Goal: Information Seeking & Learning: Learn about a topic

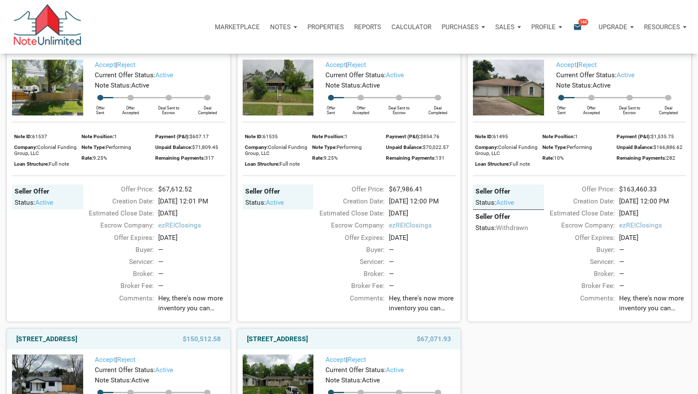
scroll to position [694, 0]
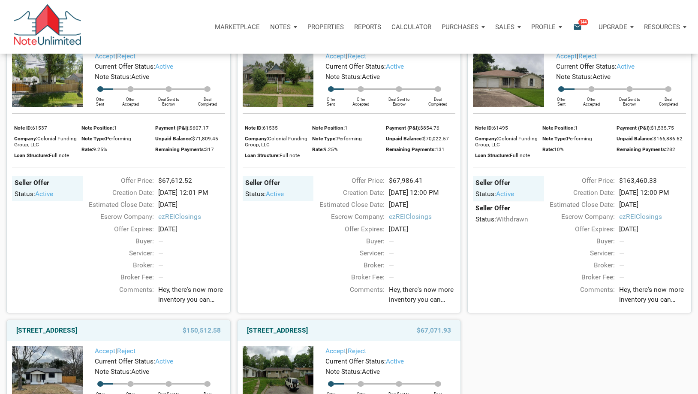
click at [280, 107] on img at bounding box center [278, 79] width 71 height 56
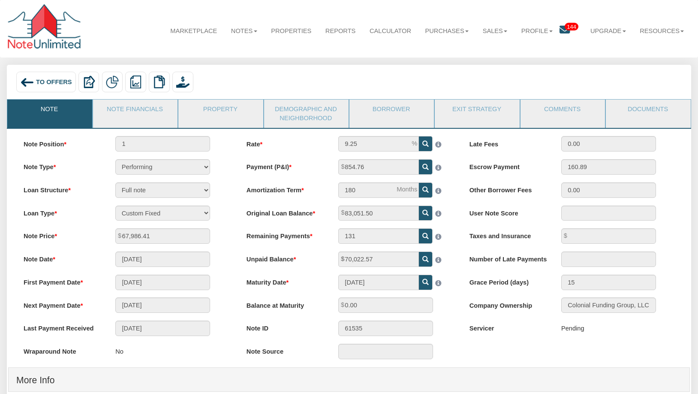
click at [58, 83] on span "To Offers" at bounding box center [54, 82] width 36 height 7
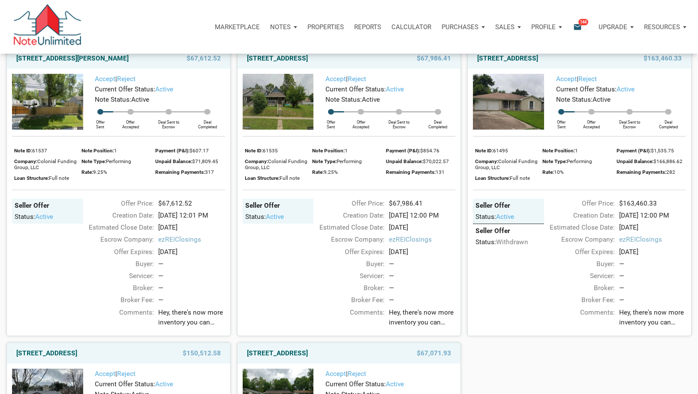
scroll to position [651, 0]
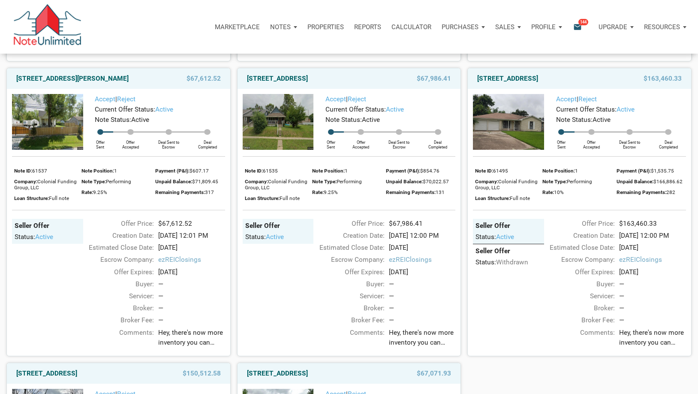
click at [538, 137] on img at bounding box center [508, 122] width 71 height 56
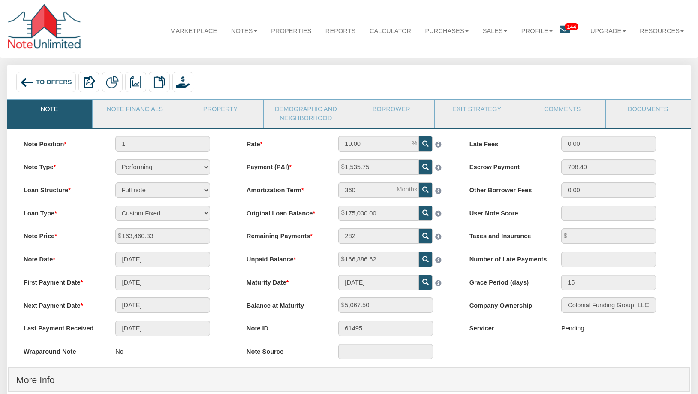
click at [50, 79] on span "To Offers" at bounding box center [54, 82] width 36 height 7
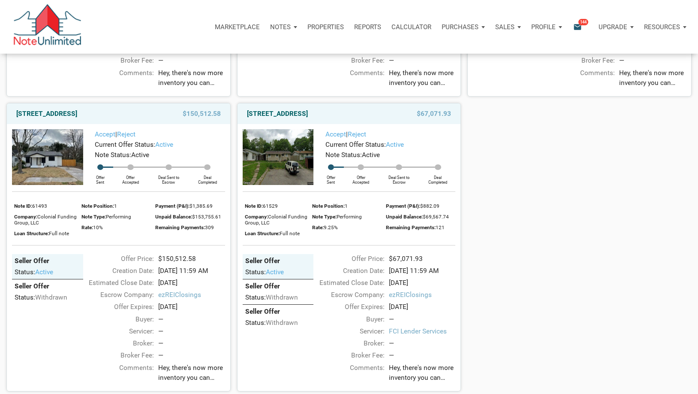
scroll to position [909, 0]
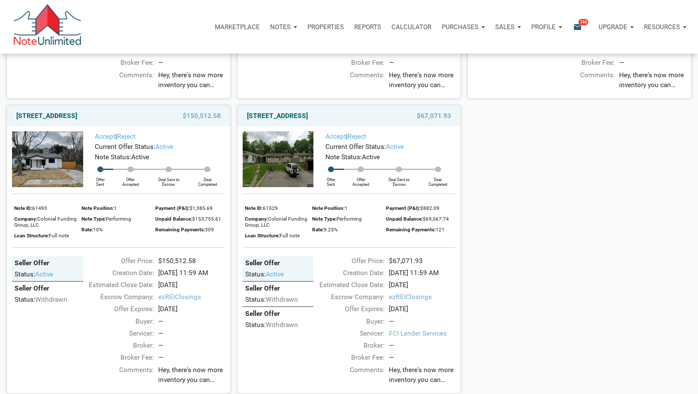
click at [285, 187] on img at bounding box center [278, 159] width 71 height 56
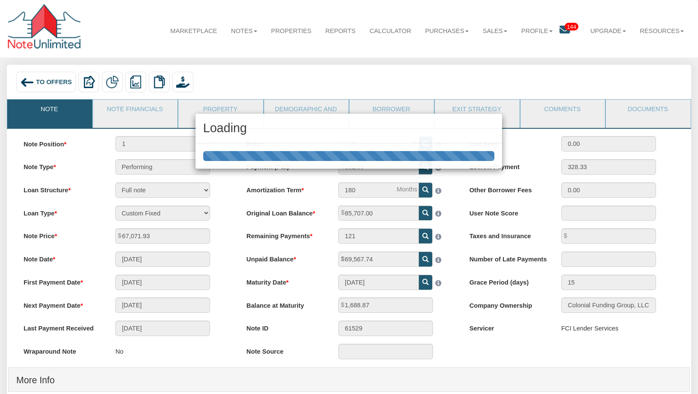
click at [33, 84] on img at bounding box center [27, 83] width 14 height 14
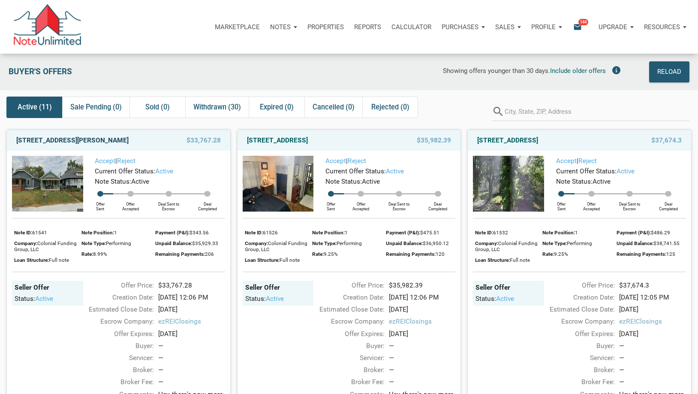
drag, startPoint x: 68, startPoint y: 141, endPoint x: 130, endPoint y: 150, distance: 62.9
click at [68, 141] on link "[STREET_ADDRESS][PERSON_NAME]" at bounding box center [72, 140] width 112 height 10
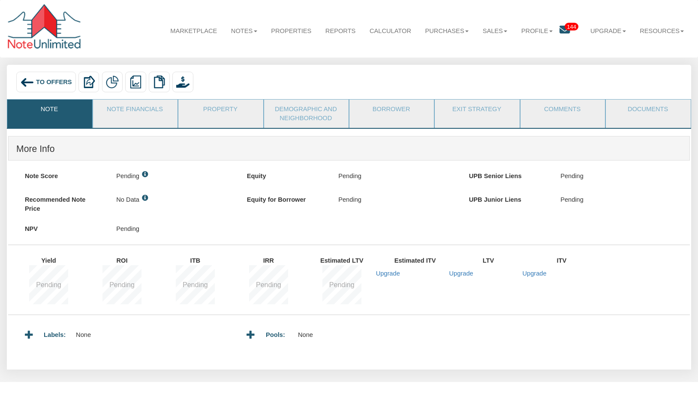
drag, startPoint x: 94, startPoint y: 92, endPoint x: 43, endPoint y: 82, distance: 52.6
click at [43, 82] on span "To Offers" at bounding box center [54, 82] width 36 height 7
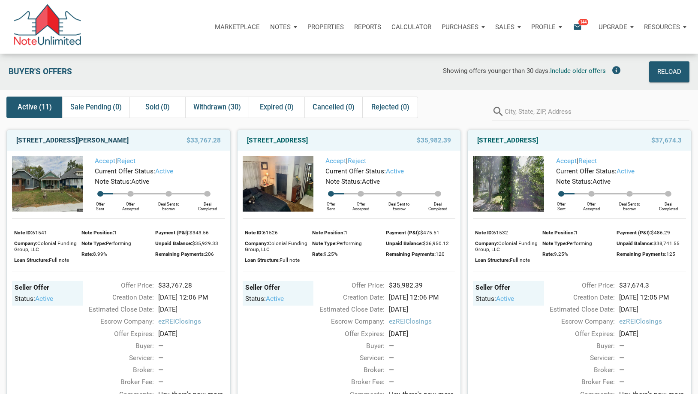
click at [70, 137] on link "1220 East Gimber Street, Indianapolis, IN, 46203" at bounding box center [72, 140] width 112 height 10
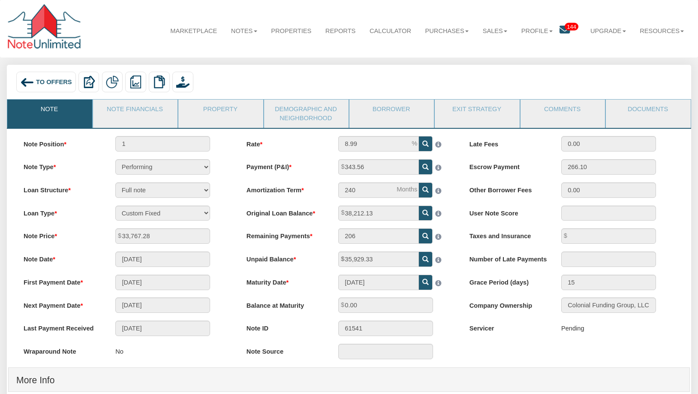
click at [43, 81] on span "To Offers" at bounding box center [54, 82] width 36 height 7
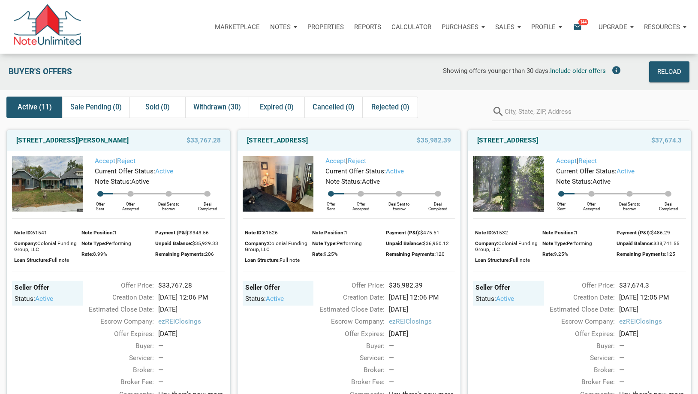
click at [41, 187] on img at bounding box center [47, 184] width 71 height 56
click at [299, 178] on img at bounding box center [278, 184] width 71 height 56
click at [501, 175] on img at bounding box center [508, 184] width 71 height 56
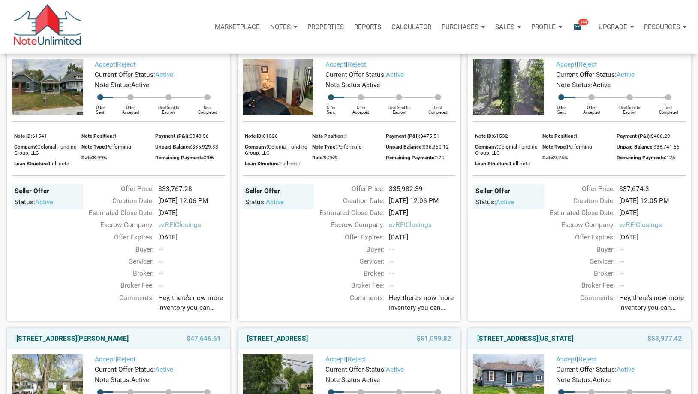
scroll to position [257, 0]
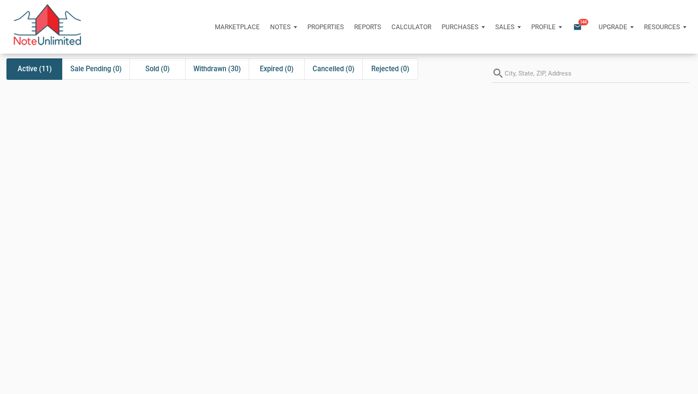
scroll to position [2, 0]
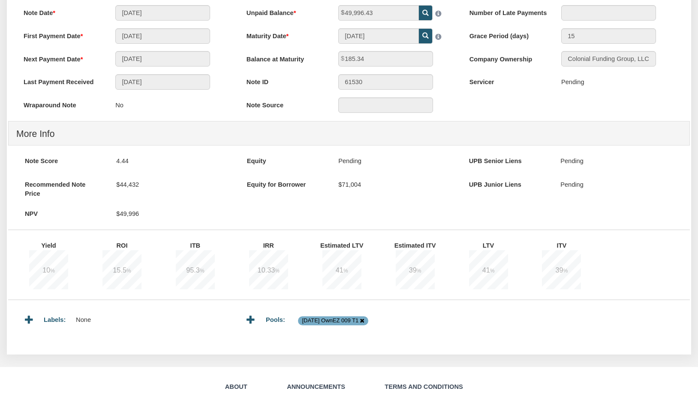
scroll to position [172, 0]
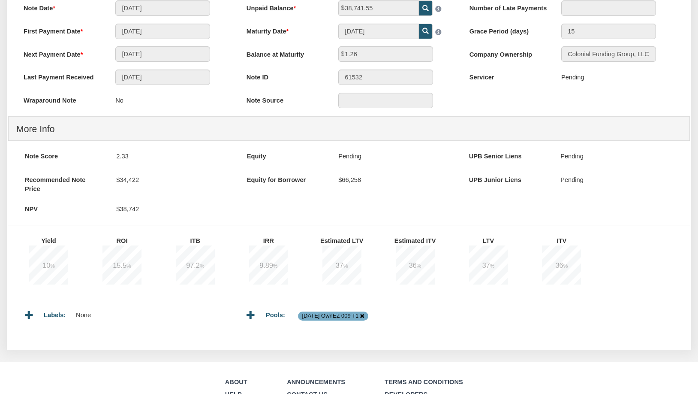
scroll to position [257, 0]
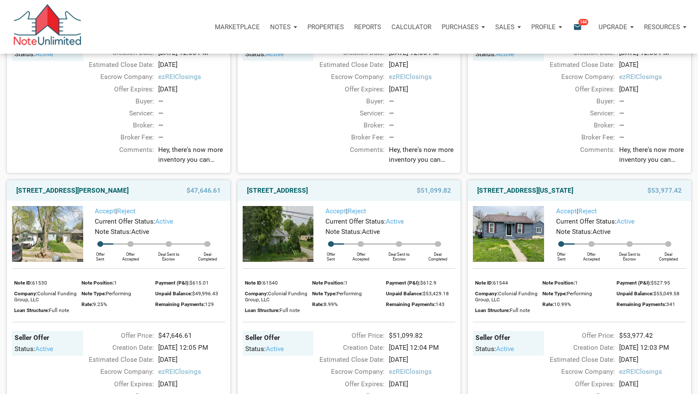
scroll to position [257, 0]
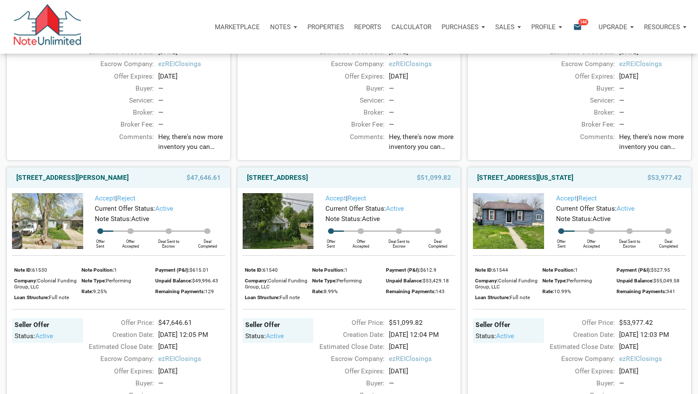
click at [275, 241] on img at bounding box center [278, 221] width 71 height 56
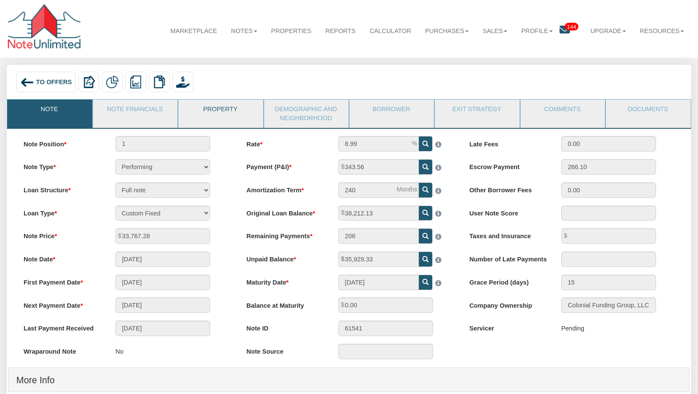
click at [214, 107] on link "Property" at bounding box center [220, 110] width 84 height 21
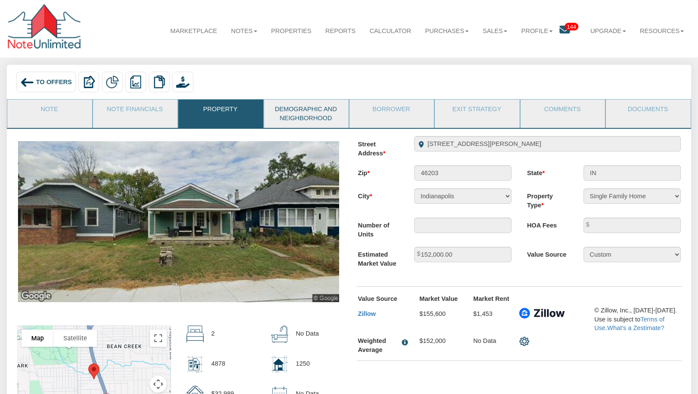
click at [313, 114] on link "Demographic and Neighborhood" at bounding box center [306, 114] width 84 height 28
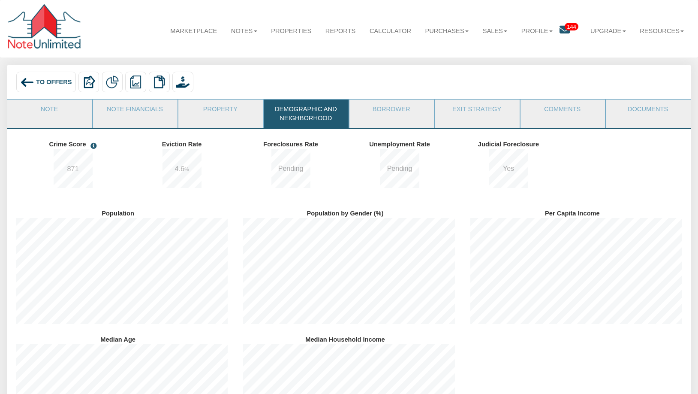
scroll to position [126, 227]
click at [387, 110] on link "Borrower" at bounding box center [392, 110] width 84 height 21
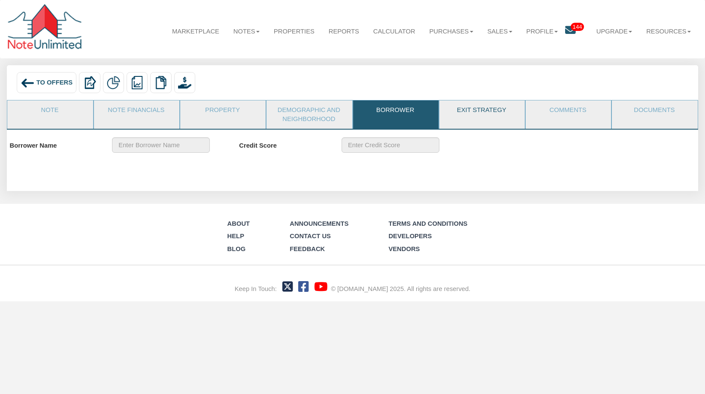
click at [475, 112] on link "Exit Strategy" at bounding box center [481, 110] width 85 height 21
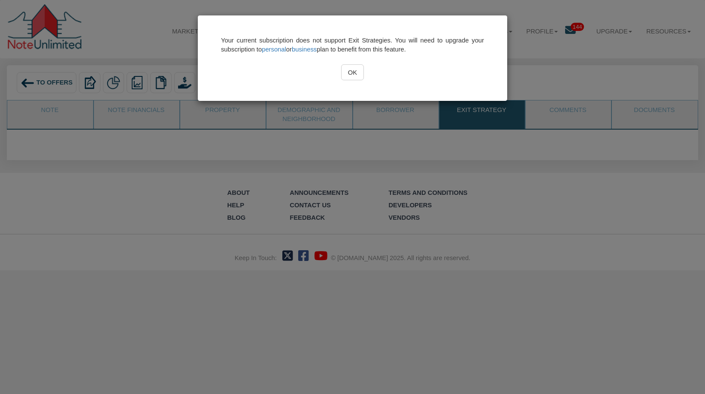
click at [346, 75] on input "OK" at bounding box center [352, 71] width 22 height 15
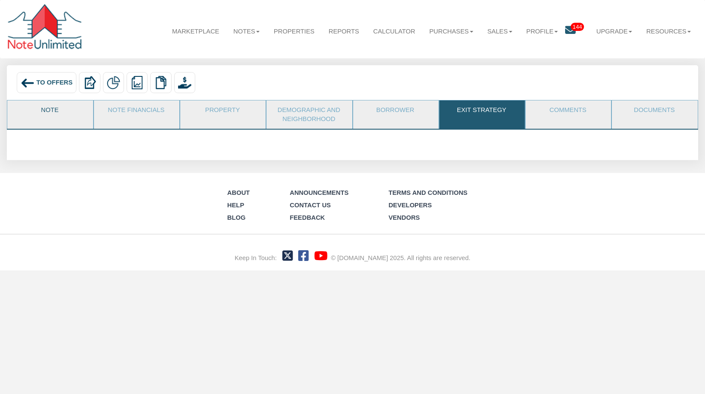
click at [30, 112] on link "Note" at bounding box center [49, 110] width 85 height 21
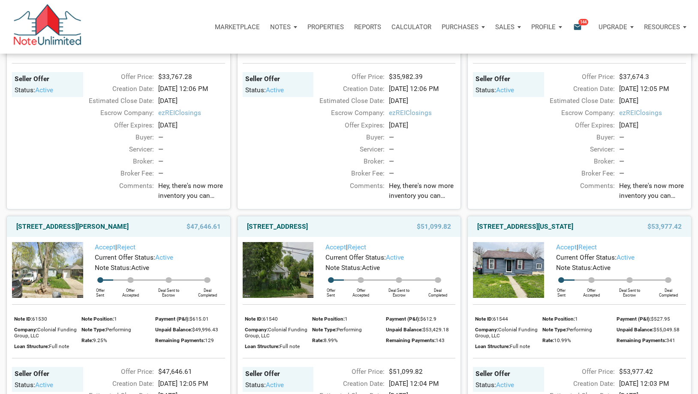
scroll to position [343, 0]
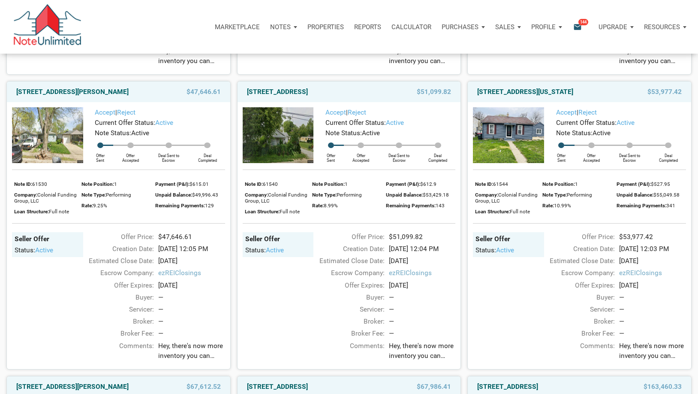
click at [503, 143] on img at bounding box center [508, 135] width 71 height 56
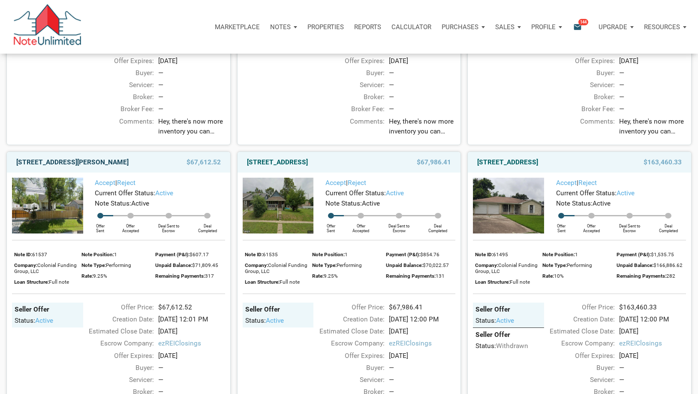
scroll to position [558, 0]
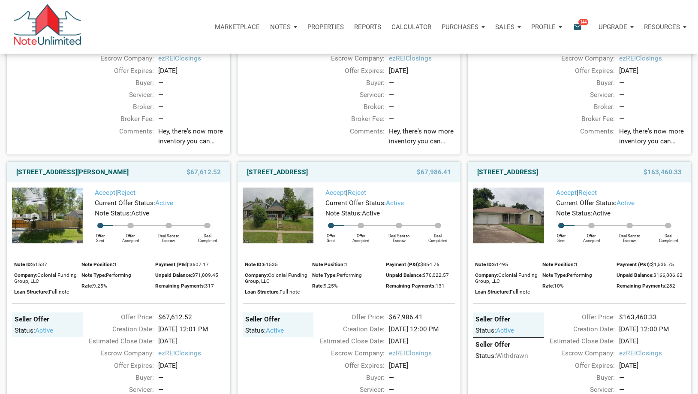
click at [58, 242] on img at bounding box center [47, 215] width 71 height 56
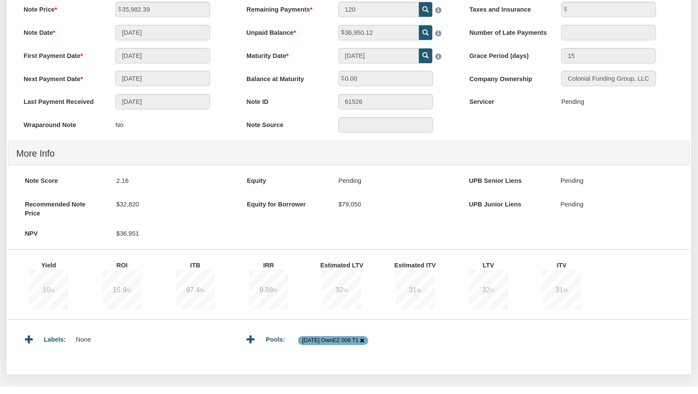
scroll to position [214, 0]
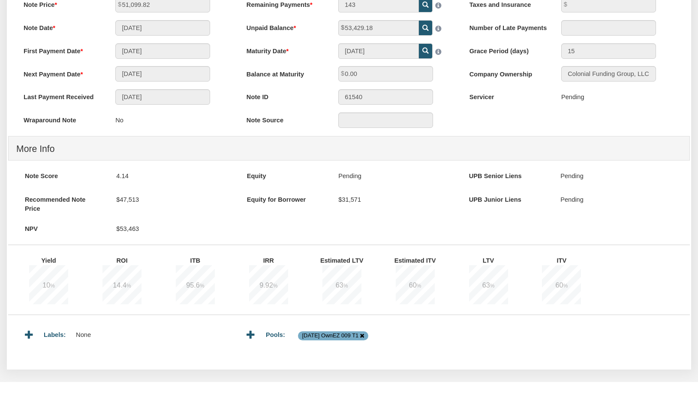
scroll to position [214, 0]
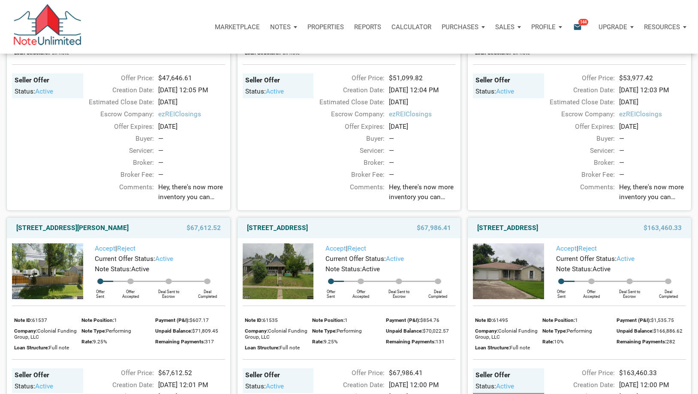
scroll to position [601, 0]
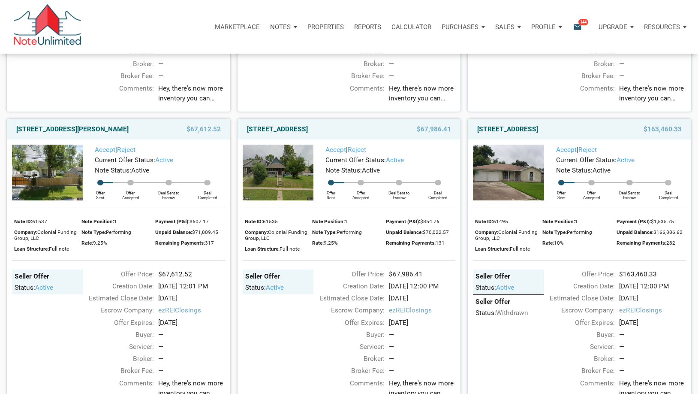
click at [281, 200] on img at bounding box center [278, 173] width 71 height 56
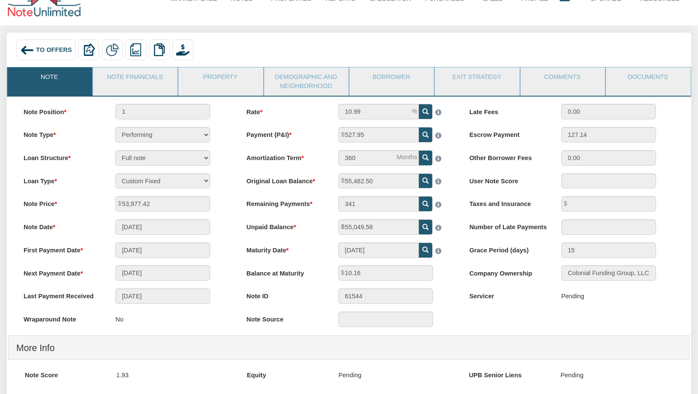
scroll to position [21, 0]
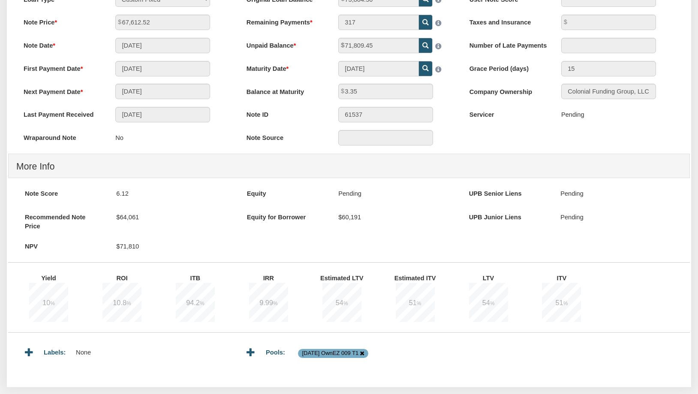
scroll to position [214, 0]
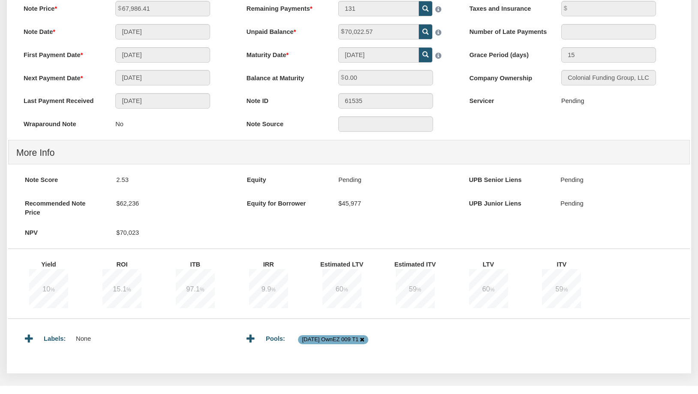
scroll to position [214, 0]
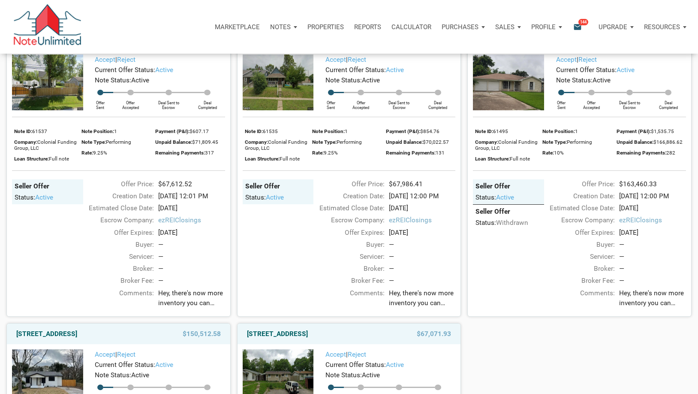
scroll to position [643, 0]
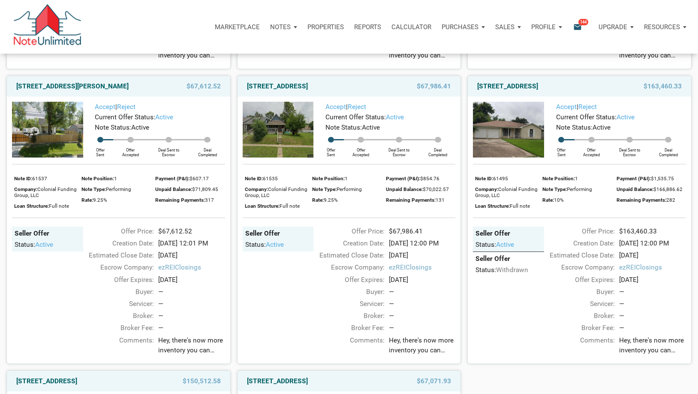
click at [514, 148] on img at bounding box center [508, 130] width 71 height 56
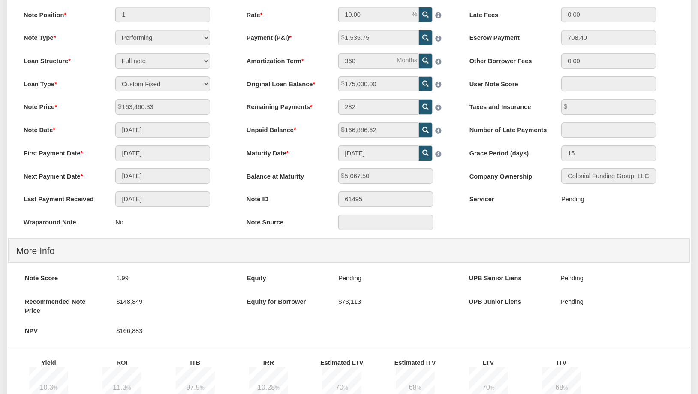
scroll to position [129, 0]
